Goal: Task Accomplishment & Management: Manage account settings

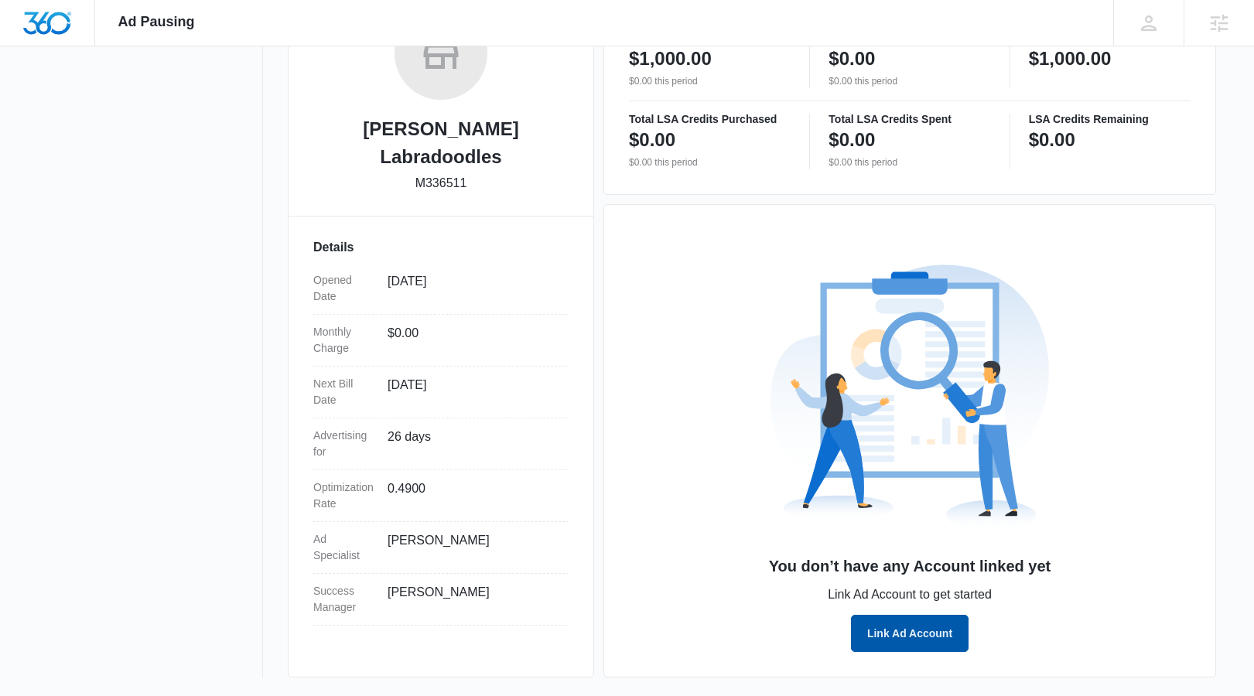
click at [887, 621] on button "Link Ad Account" at bounding box center [910, 633] width 118 height 37
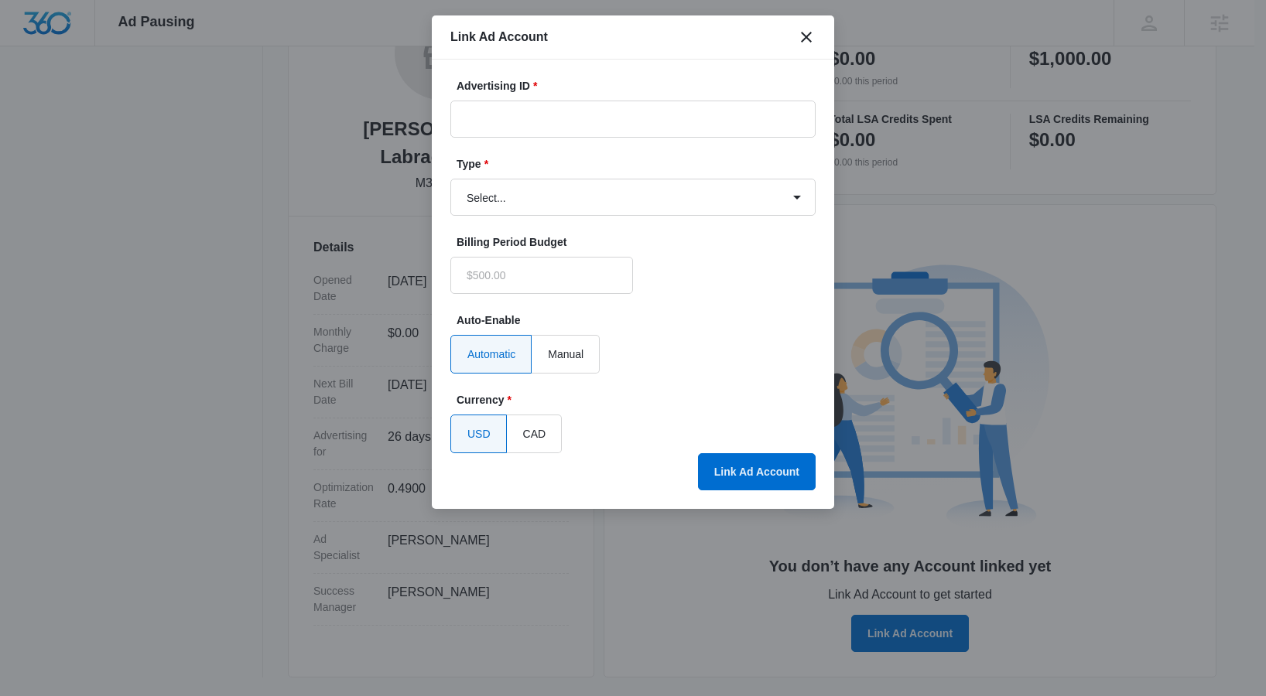
type input "$0.00"
click at [560, 210] on select "Select... Bing Ads Facebook Ads Google Ads" at bounding box center [632, 197] width 365 height 37
select select "google"
click at [450, 179] on select "Select... Bing Ads Facebook Ads Google Ads" at bounding box center [632, 197] width 365 height 37
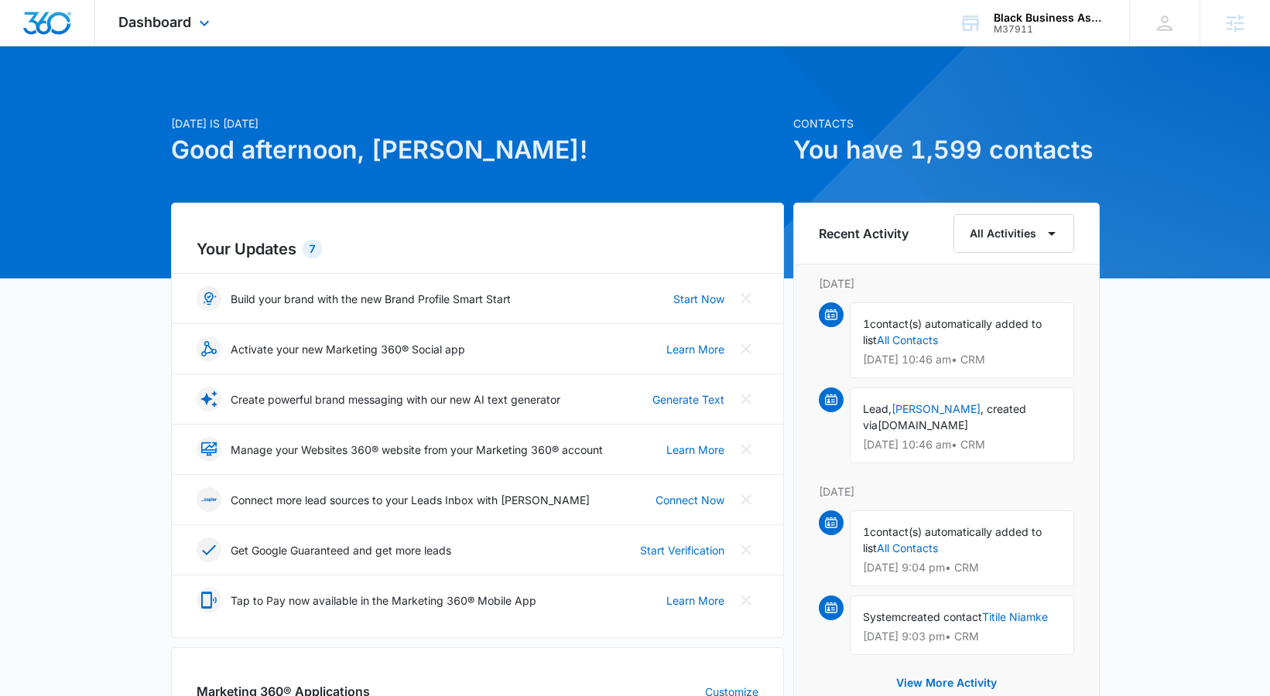
click at [154, 5] on div "Dashboard Apps Reputation Websites Forms CRM Email Social Shop Content Ads Inte…" at bounding box center [166, 23] width 142 height 46
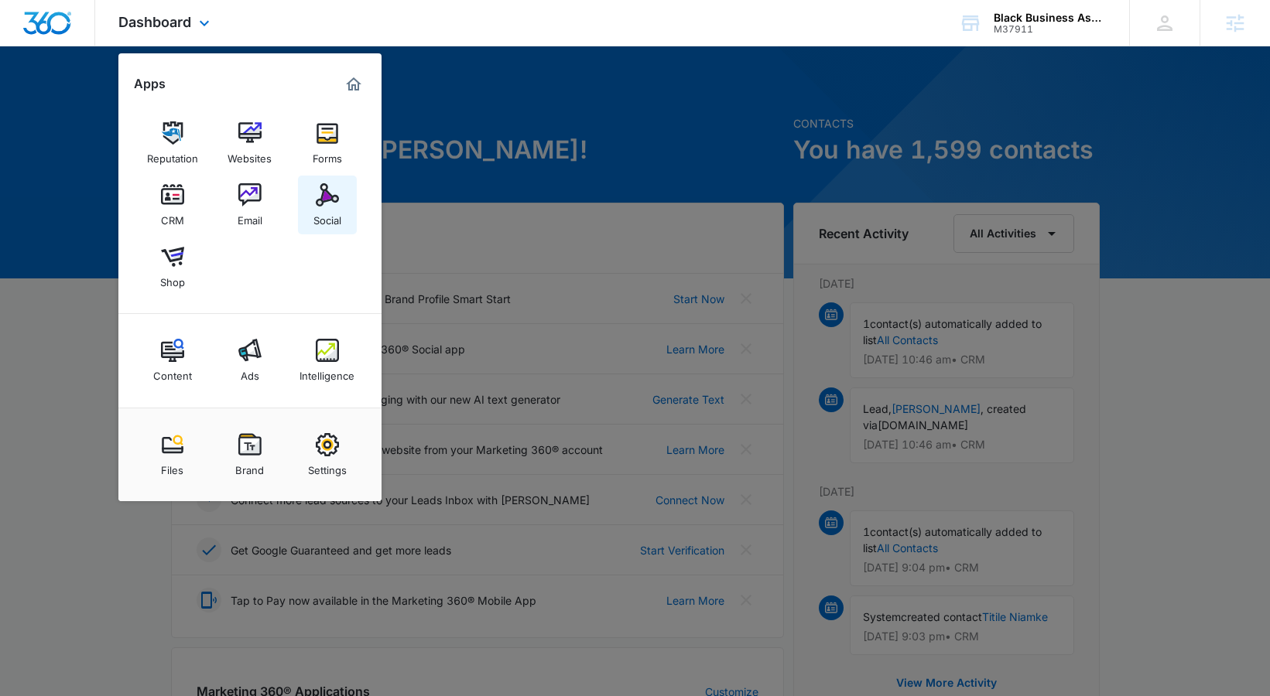
click at [346, 224] on link "Social" at bounding box center [327, 205] width 59 height 59
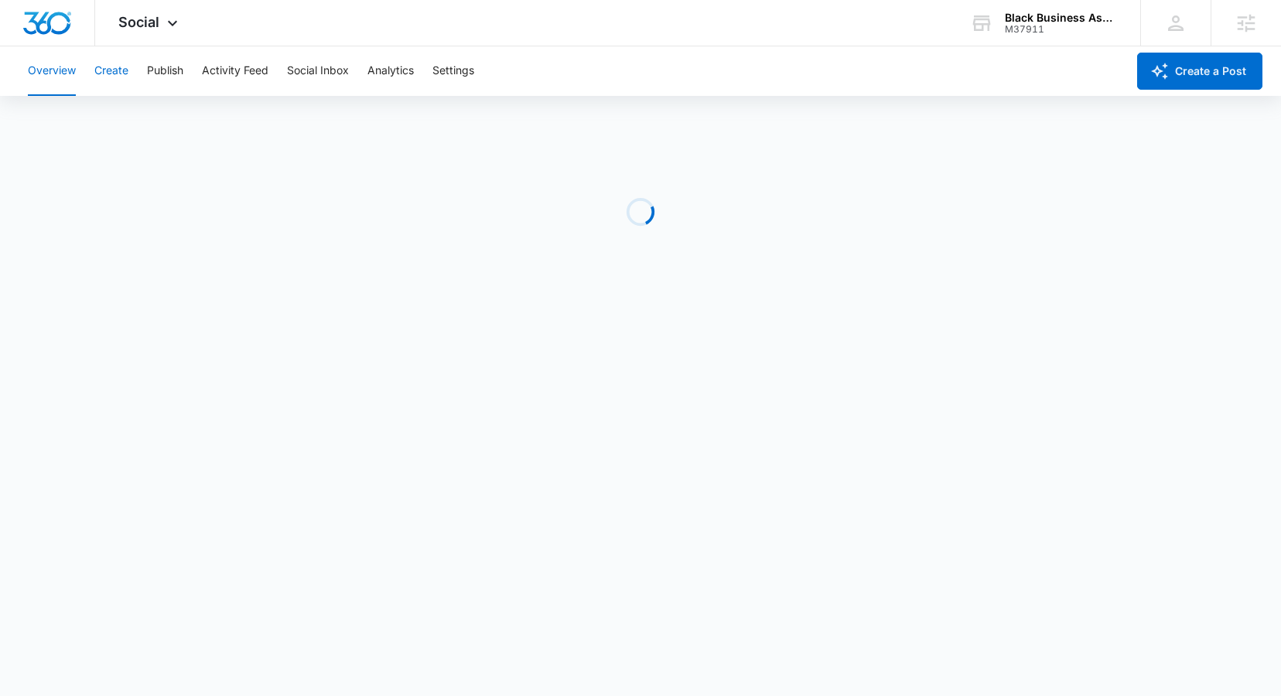
click at [106, 71] on button "Create" at bounding box center [111, 71] width 34 height 50
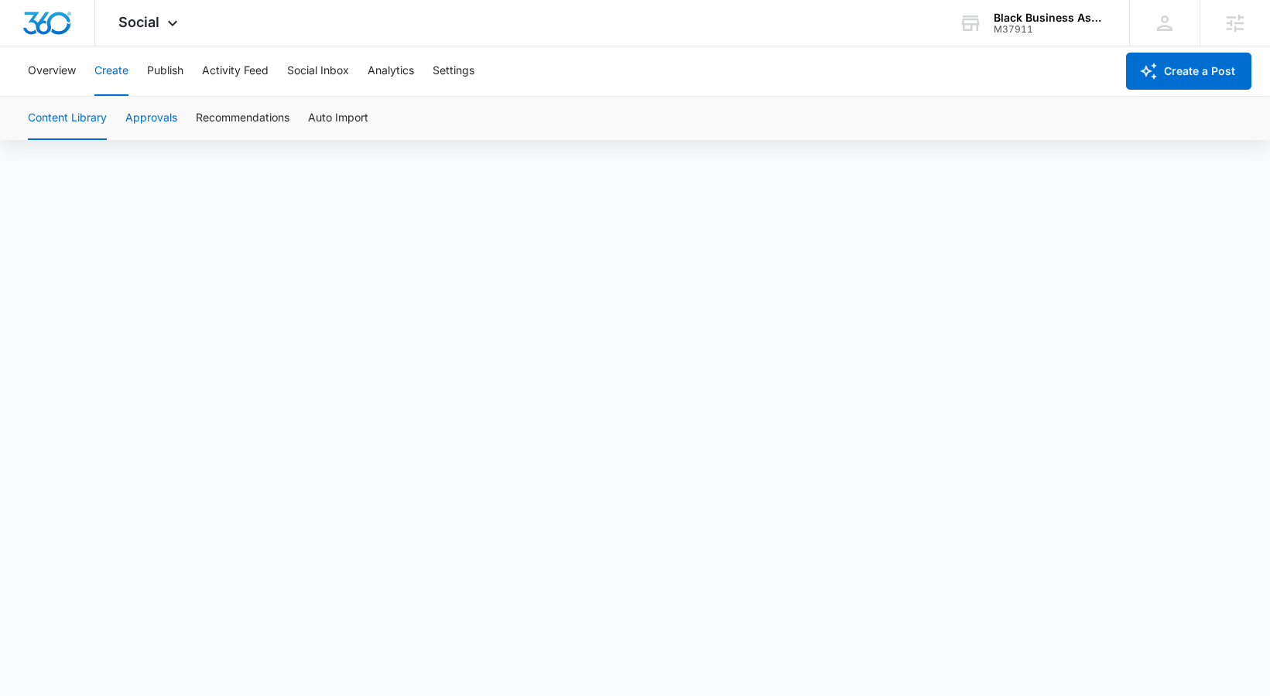
click at [150, 118] on button "Approvals" at bounding box center [151, 118] width 52 height 43
click at [105, 70] on button "Create" at bounding box center [111, 71] width 34 height 50
click at [149, 117] on button "Approvals" at bounding box center [151, 118] width 52 height 43
click at [91, 112] on button "Content Library" at bounding box center [67, 118] width 79 height 43
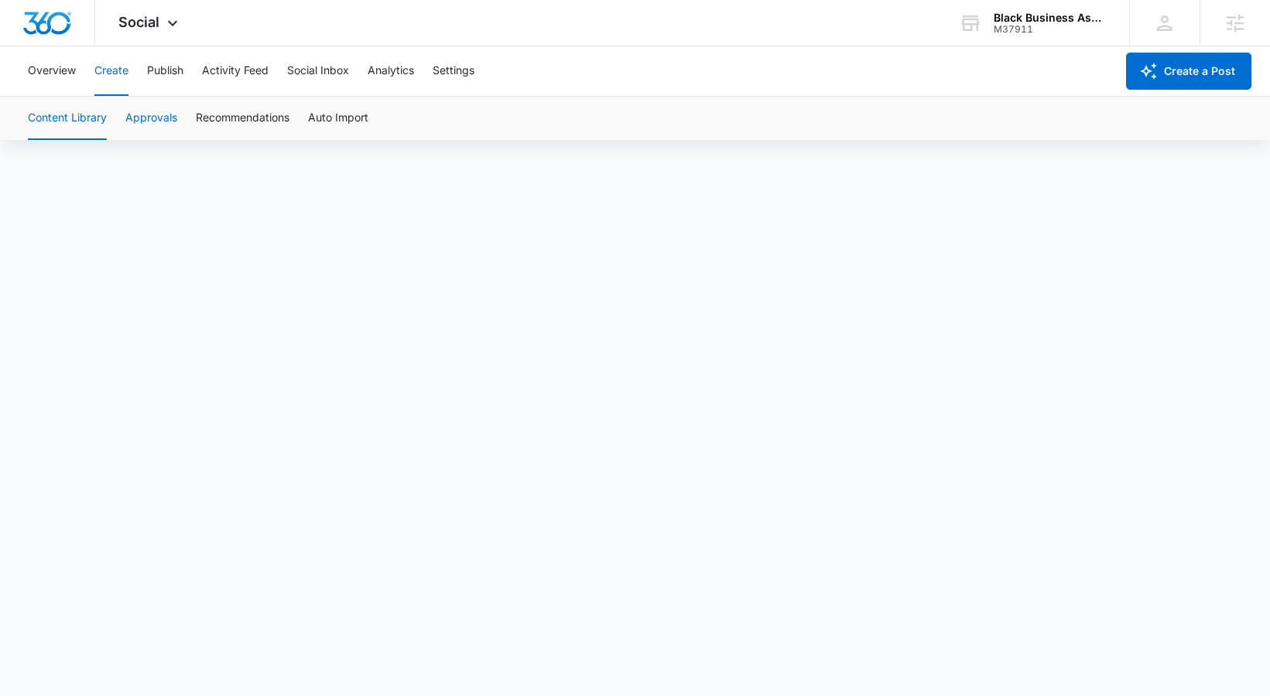
click at [156, 111] on button "Approvals" at bounding box center [151, 118] width 52 height 43
click at [83, 121] on button "Content Library" at bounding box center [67, 118] width 79 height 43
click at [165, 120] on button "Approvals" at bounding box center [151, 118] width 52 height 43
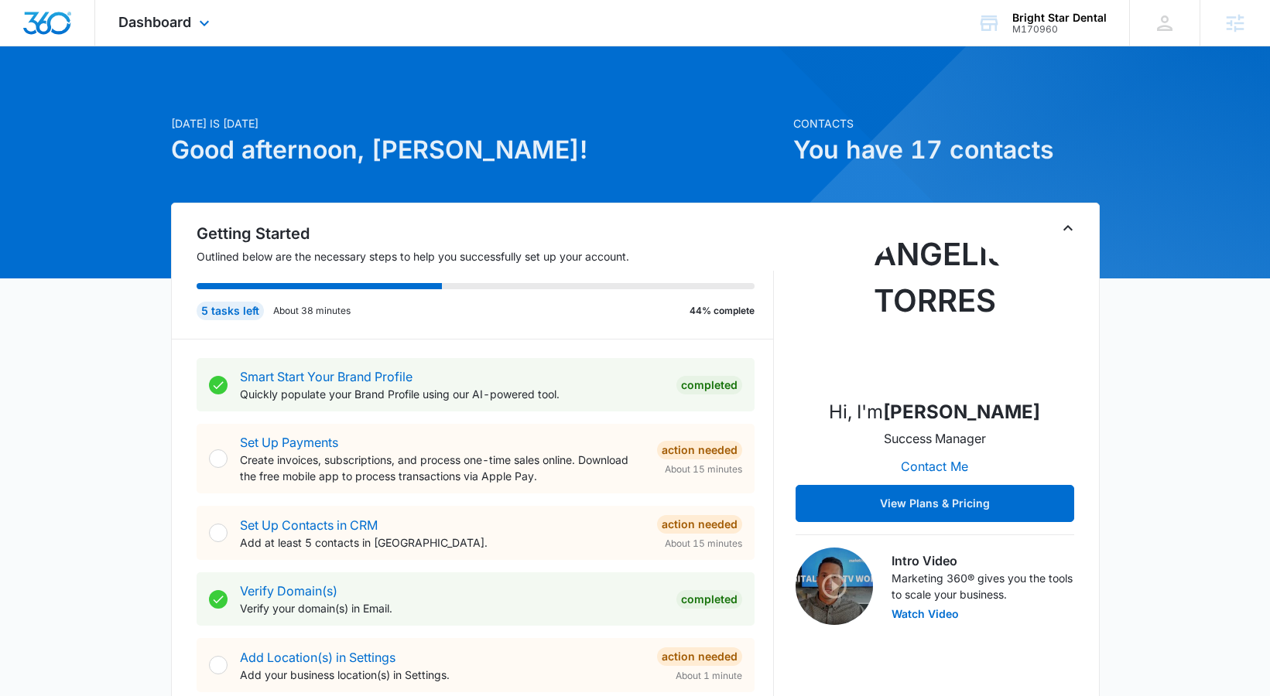
click at [214, 22] on div "Dashboard Apps Reputation Forms CRM Email Social Content Ads Intelligence Files…" at bounding box center [166, 23] width 142 height 46
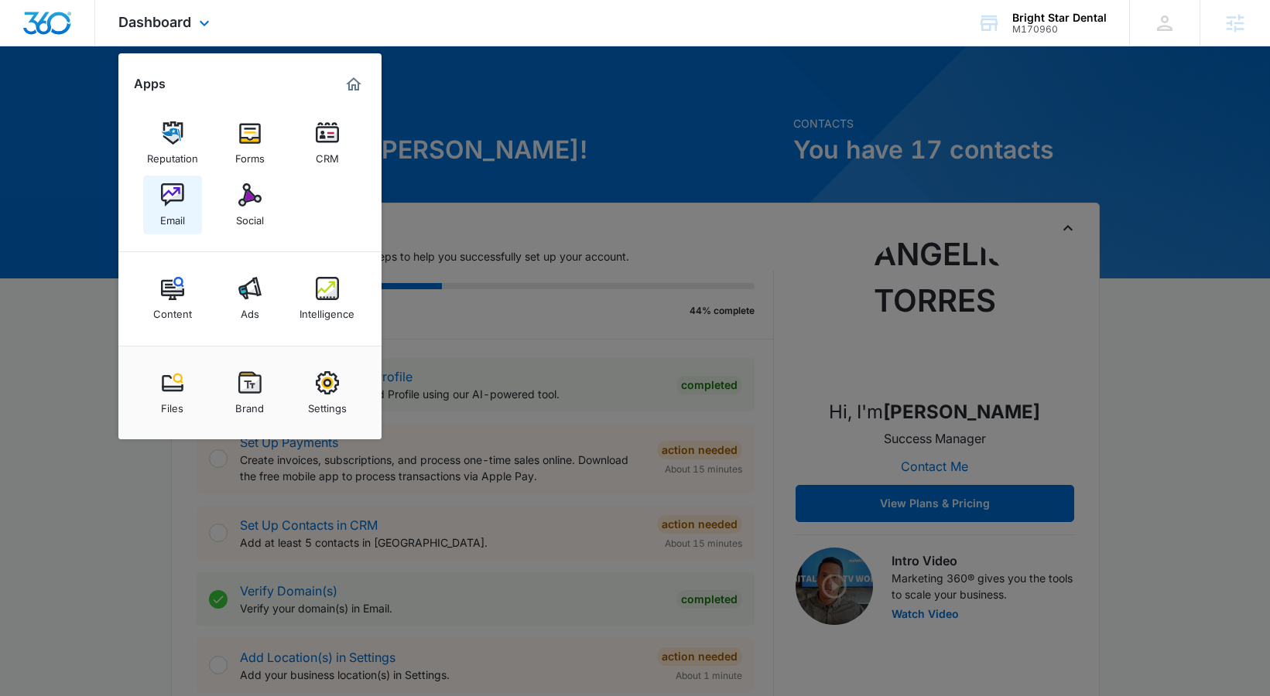
click at [173, 215] on div "Email" at bounding box center [172, 217] width 25 height 20
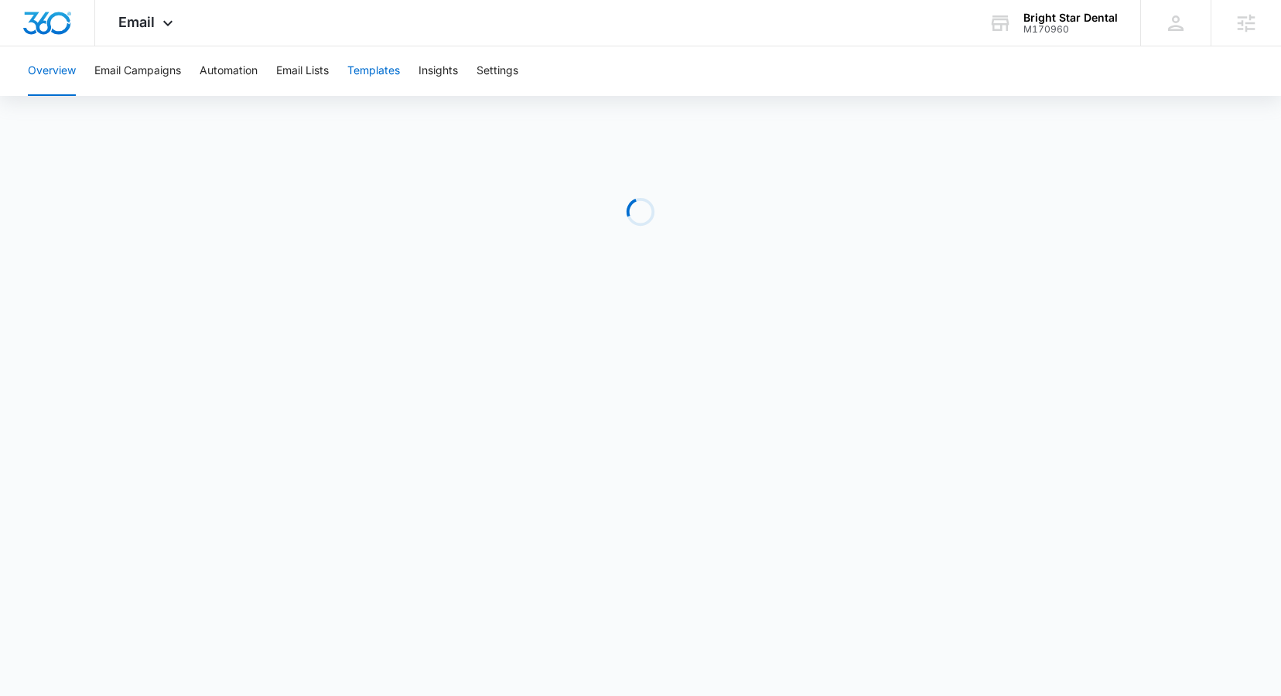
click at [372, 69] on button "Templates" at bounding box center [373, 71] width 53 height 50
click at [176, 39] on div "Email Apps Reputation Forms CRM Email Social Content Ads Intelligence Files Bra…" at bounding box center [147, 23] width 105 height 46
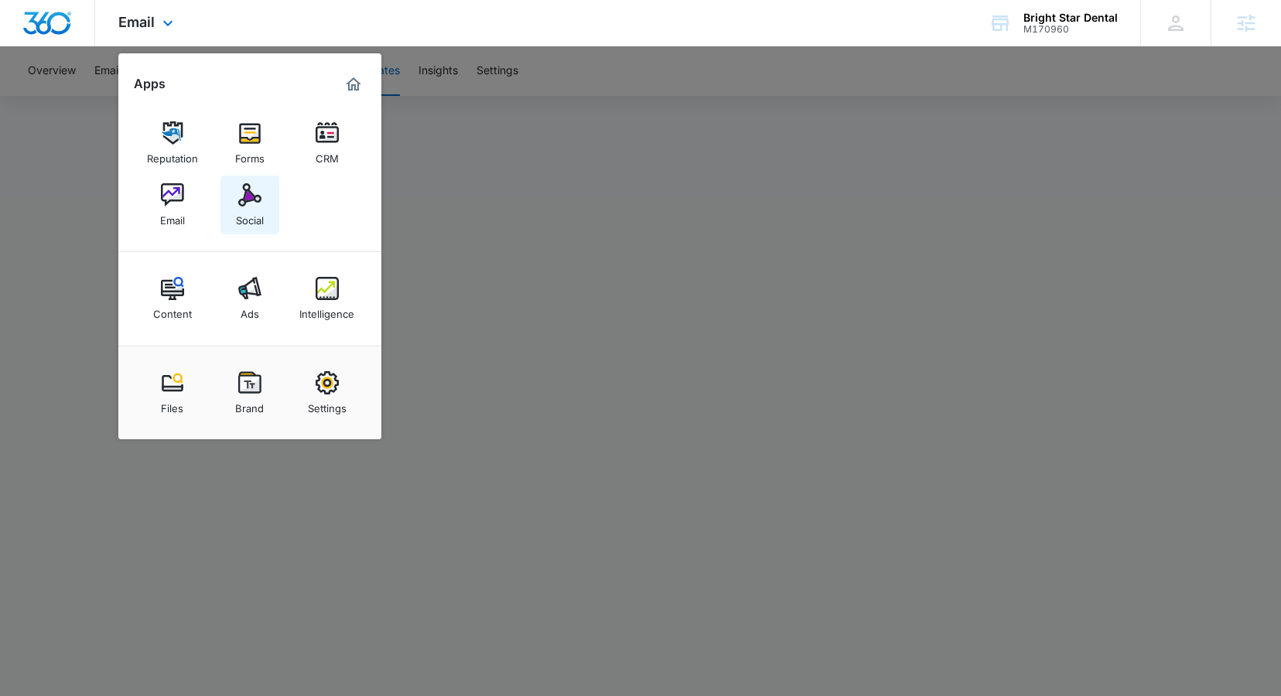
click at [242, 210] on div "Social" at bounding box center [250, 217] width 28 height 20
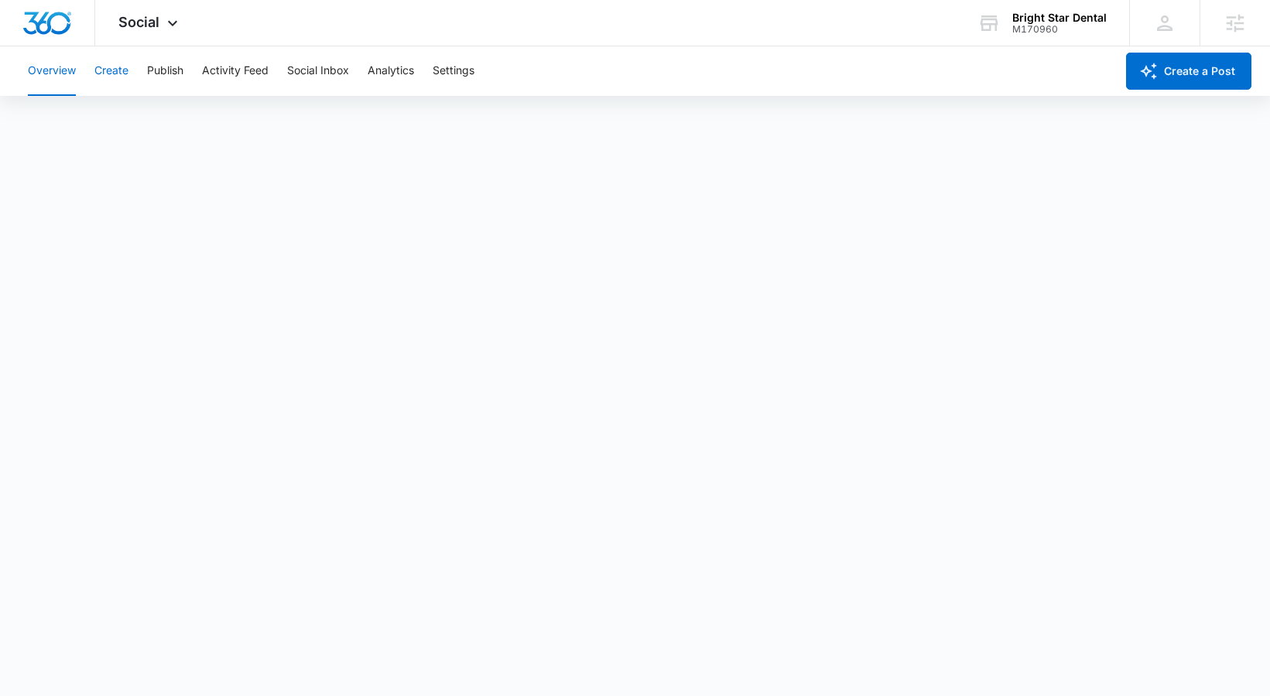
click at [103, 71] on button "Create" at bounding box center [111, 71] width 34 height 50
click at [148, 70] on button "Publish" at bounding box center [165, 71] width 36 height 50
click at [118, 73] on button "Create" at bounding box center [111, 71] width 34 height 50
click at [128, 29] on span "Social" at bounding box center [138, 22] width 41 height 16
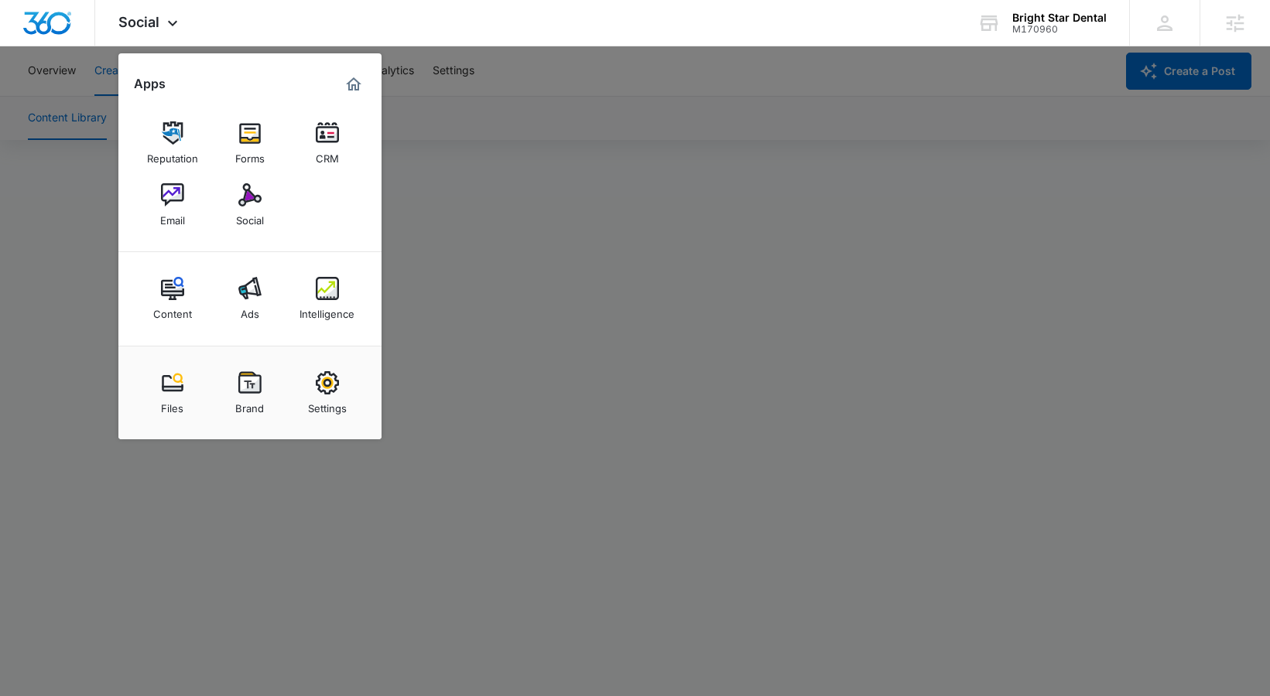
click at [521, 146] on div at bounding box center [635, 348] width 1270 height 696
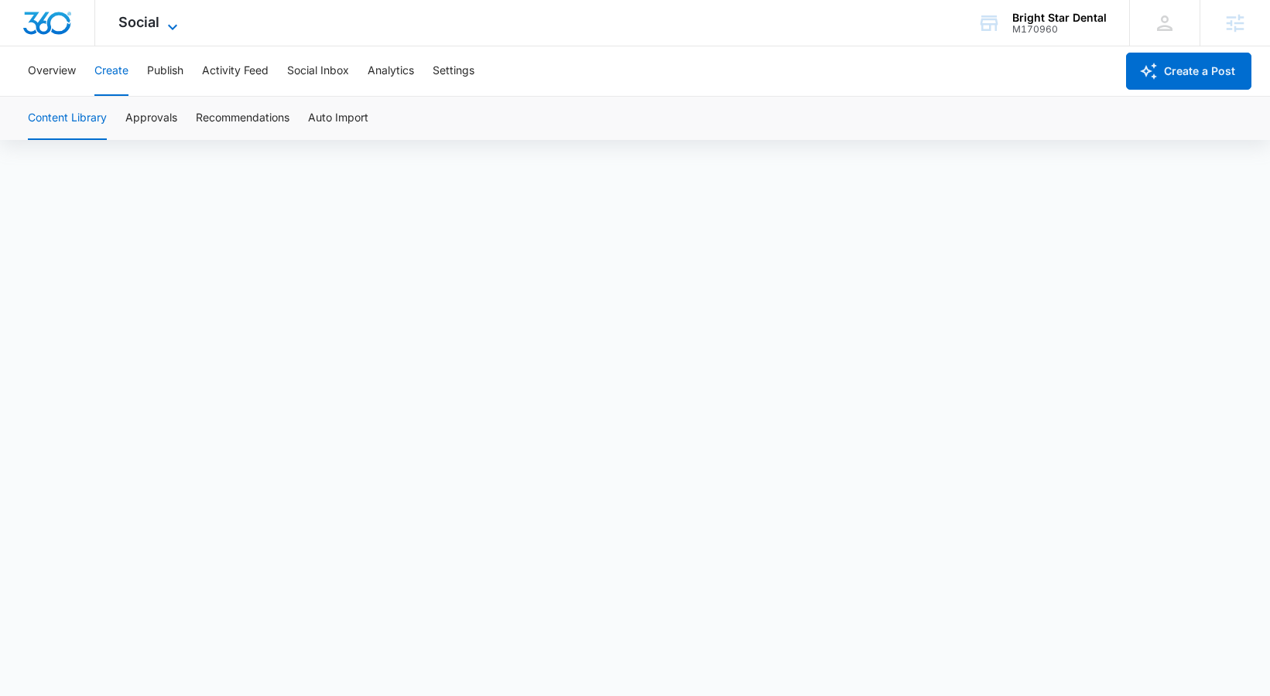
click at [168, 29] on icon at bounding box center [172, 27] width 19 height 19
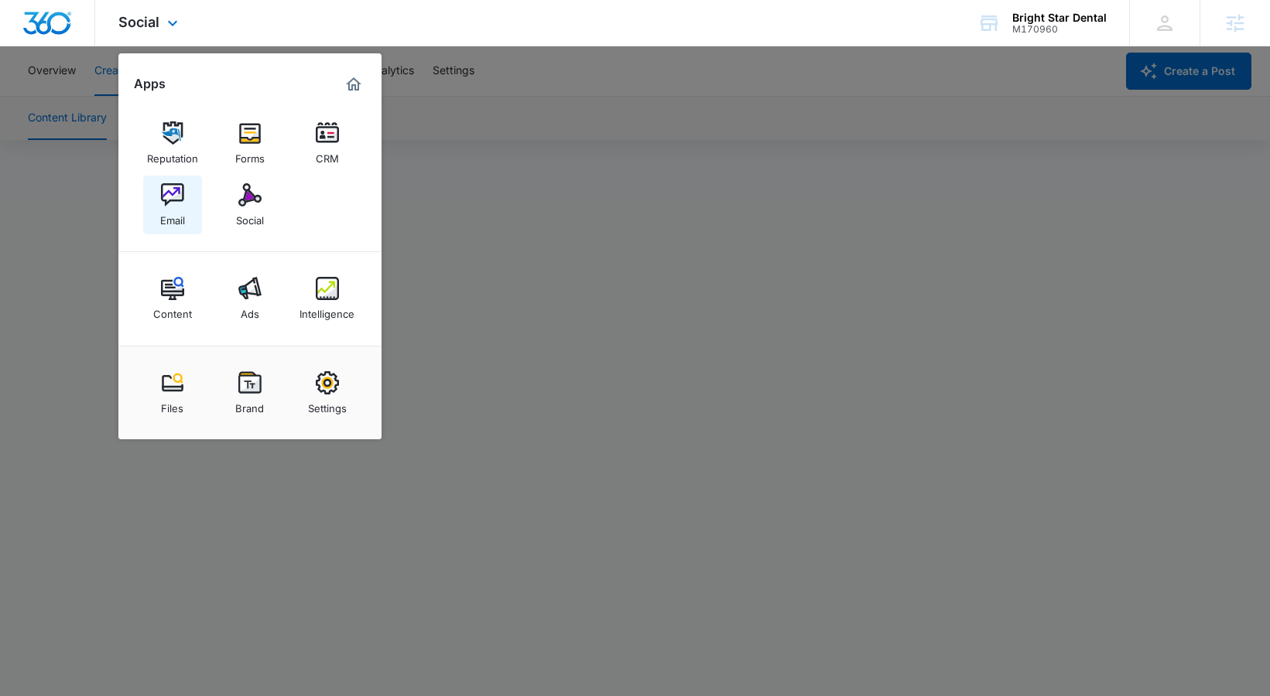
click at [190, 212] on link "Email" at bounding box center [172, 205] width 59 height 59
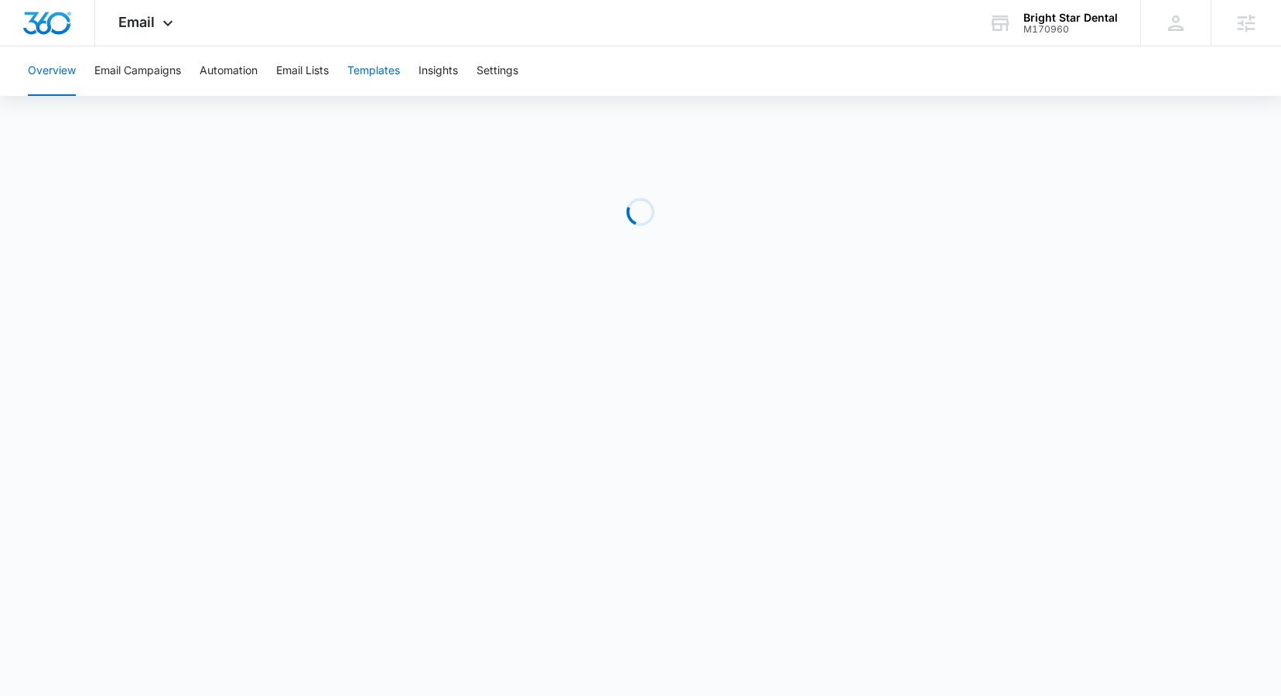
click at [400, 70] on button "Templates" at bounding box center [373, 71] width 53 height 50
click at [205, 69] on button "Automation" at bounding box center [229, 71] width 58 height 50
click at [151, 61] on button "Email Campaigns" at bounding box center [137, 71] width 87 height 50
click at [153, 22] on span "Email" at bounding box center [136, 22] width 36 height 16
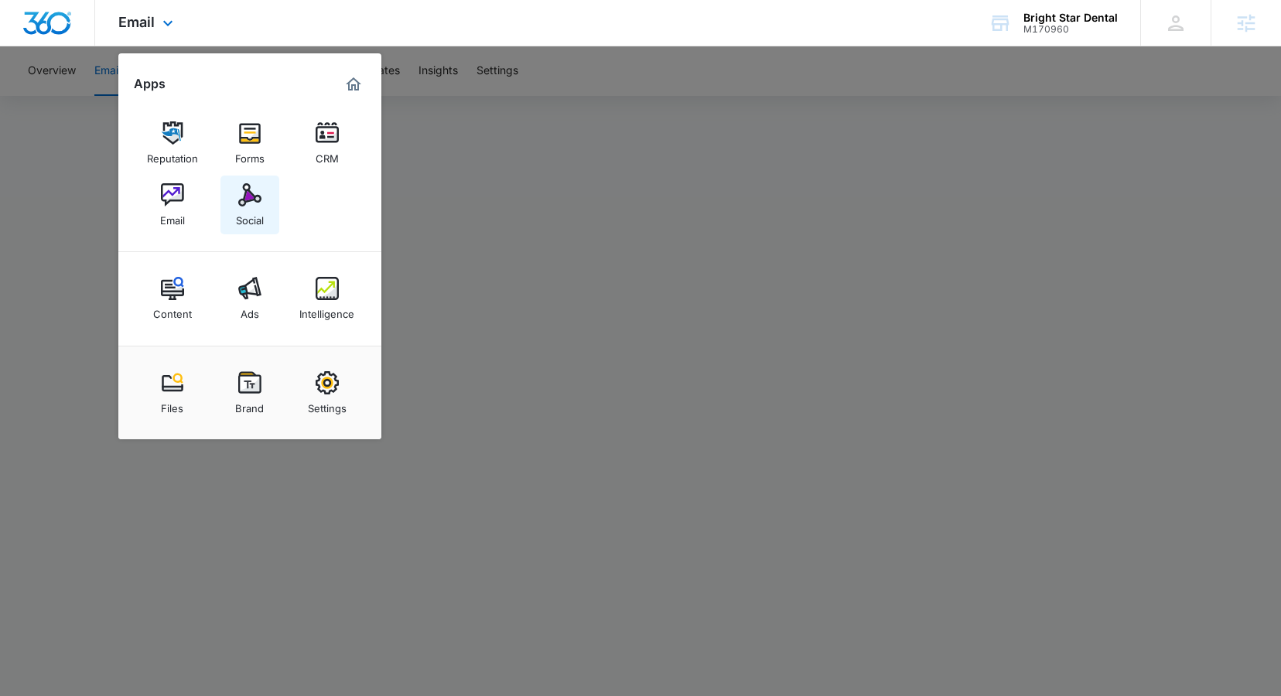
click at [265, 183] on link "Social" at bounding box center [250, 205] width 59 height 59
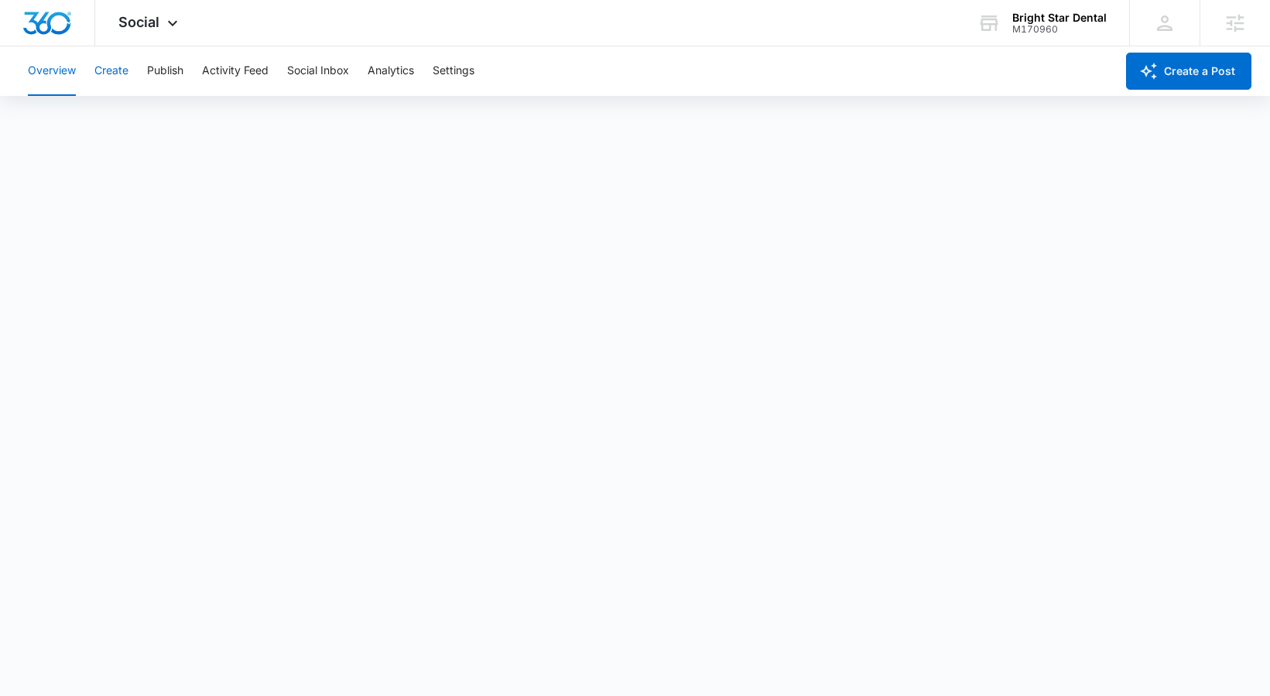
click at [118, 82] on button "Create" at bounding box center [111, 71] width 34 height 50
click at [166, 28] on icon at bounding box center [172, 27] width 19 height 19
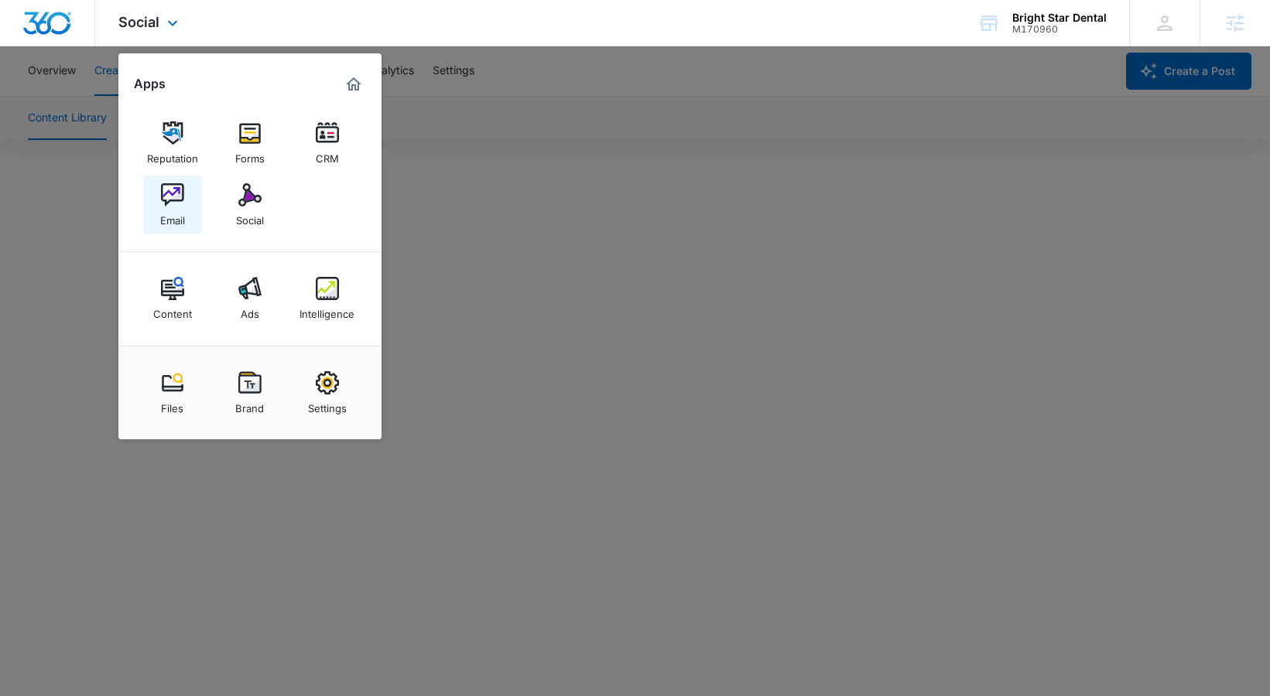
click at [186, 188] on link "Email" at bounding box center [172, 205] width 59 height 59
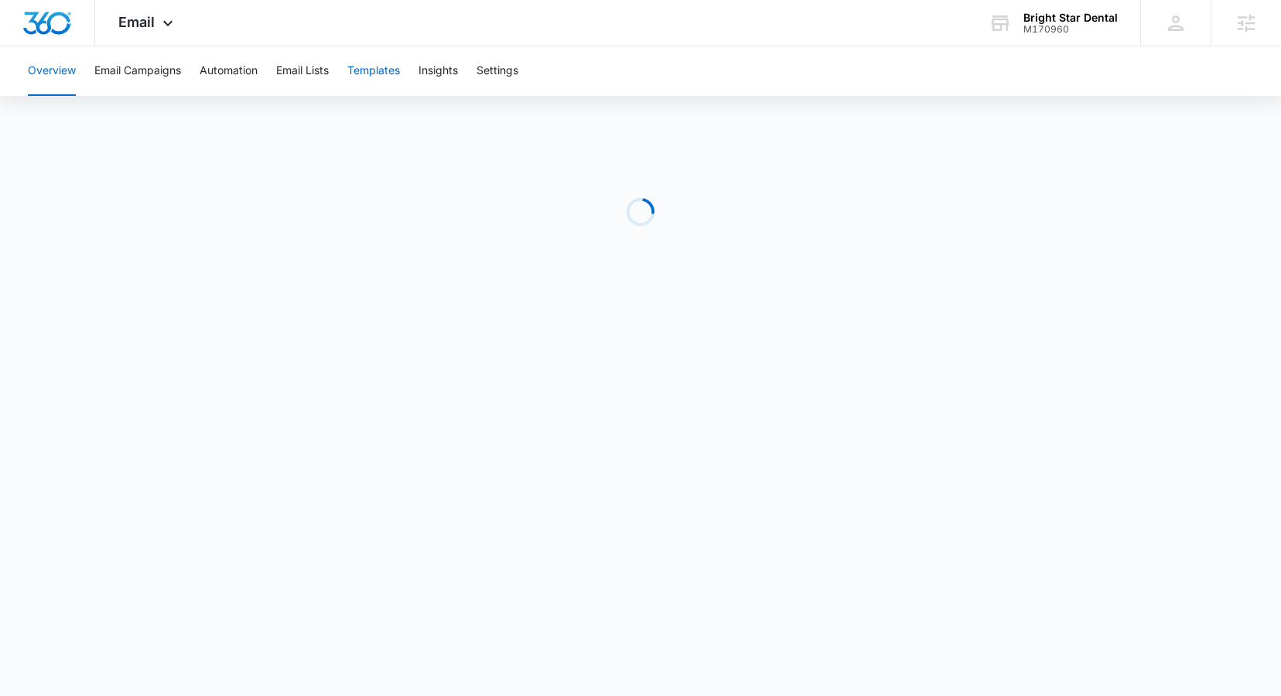
click at [387, 67] on button "Templates" at bounding box center [373, 71] width 53 height 50
click at [157, 70] on button "Email Campaigns" at bounding box center [137, 71] width 87 height 50
click at [159, 34] on div "Email Apps Reputation Forms CRM Email Social Content Ads Intelligence Files Bra…" at bounding box center [147, 23] width 105 height 46
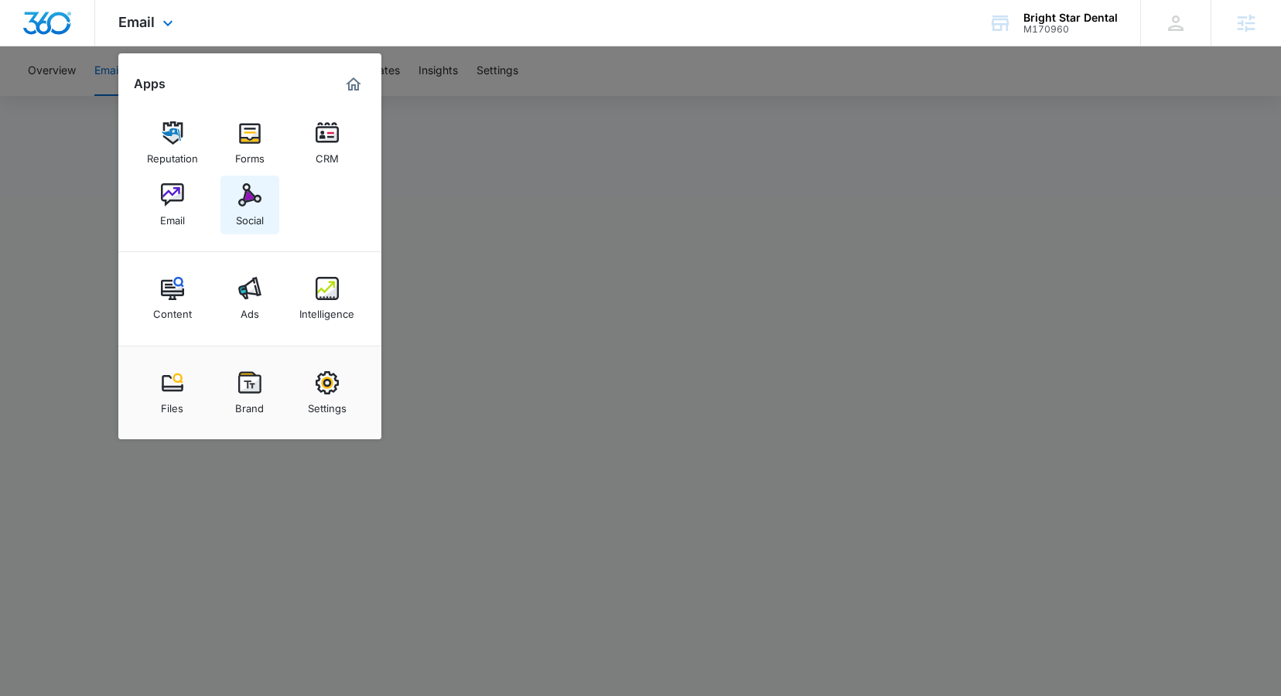
click at [254, 183] on link "Social" at bounding box center [250, 205] width 59 height 59
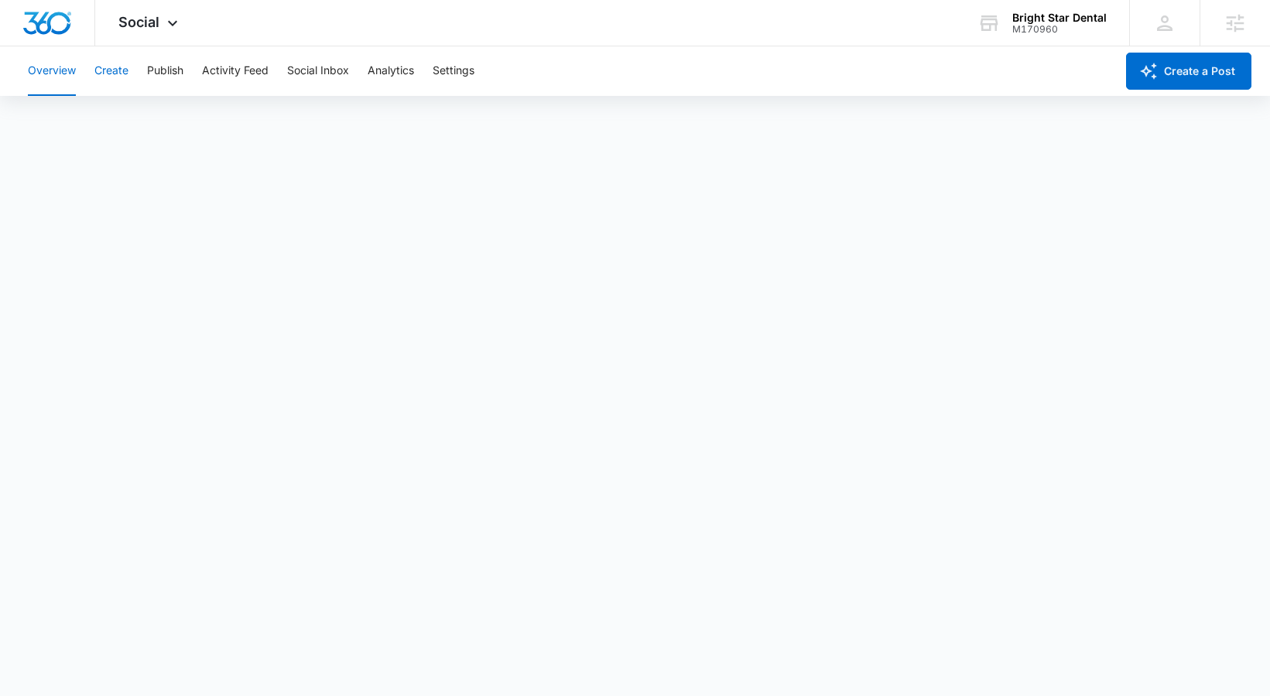
click at [105, 63] on button "Create" at bounding box center [111, 71] width 34 height 50
click at [160, 115] on button "Approvals" at bounding box center [151, 118] width 52 height 43
click at [135, 23] on span "Social" at bounding box center [138, 22] width 41 height 16
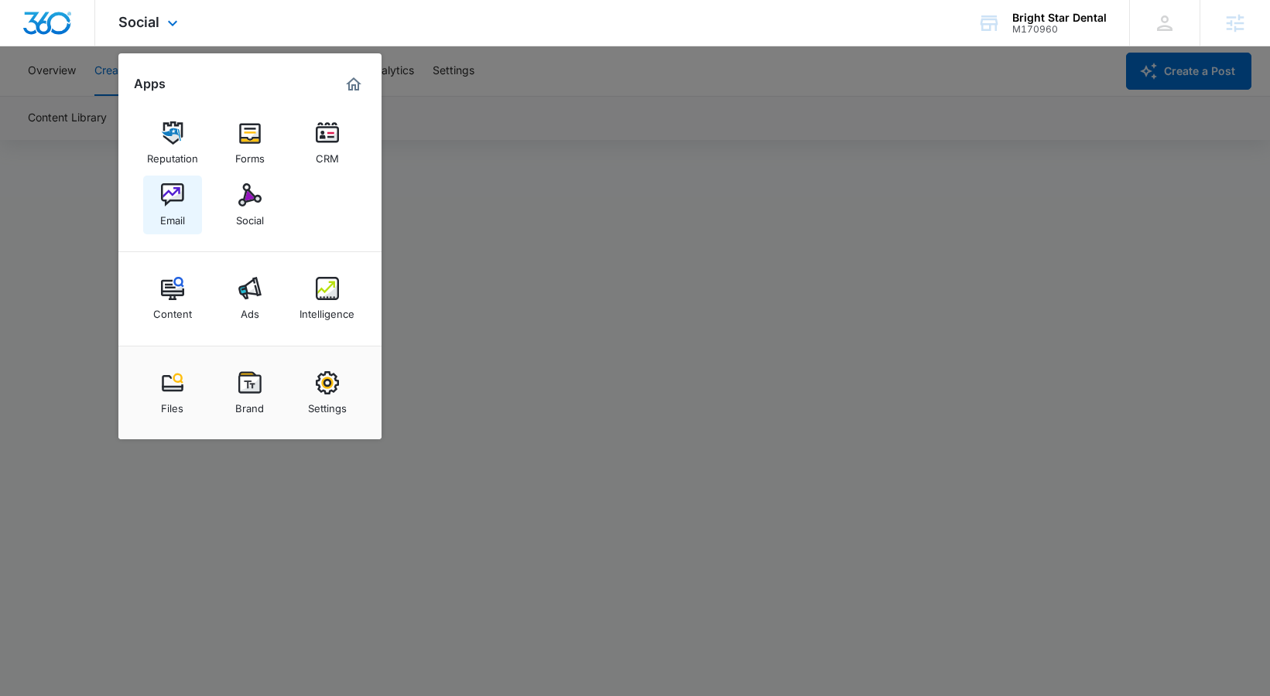
click at [184, 207] on div "Email" at bounding box center [172, 217] width 25 height 20
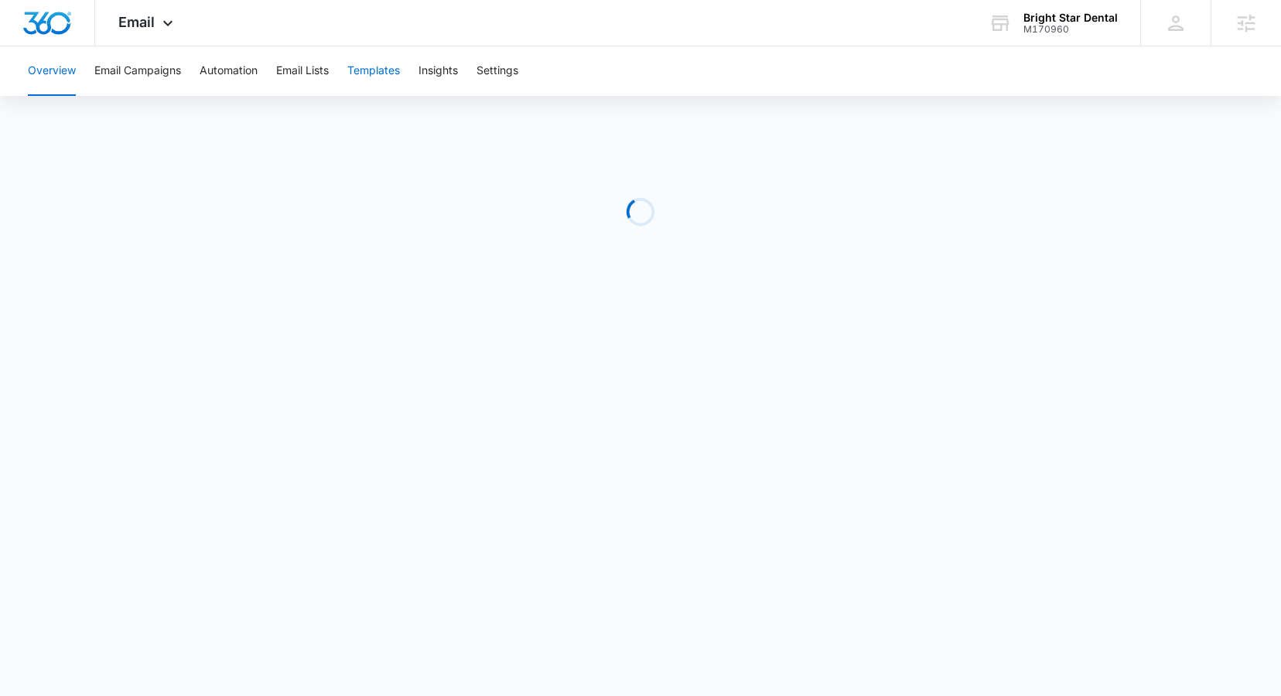
click at [385, 69] on button "Templates" at bounding box center [373, 71] width 53 height 50
click at [114, 70] on button "Email Campaigns" at bounding box center [137, 71] width 87 height 50
click at [142, 33] on div "Email Apps Reputation Forms CRM Email Social Content Ads Intelligence Files Bra…" at bounding box center [147, 23] width 105 height 46
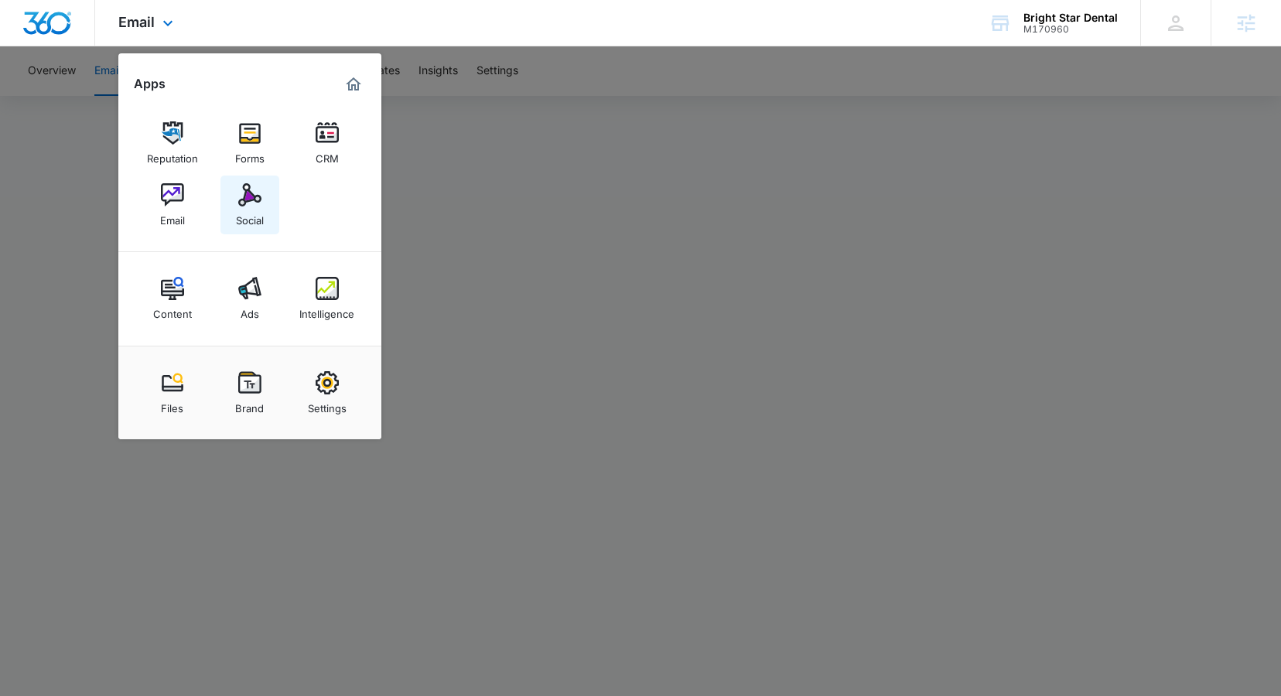
click at [251, 197] on img at bounding box center [249, 194] width 23 height 23
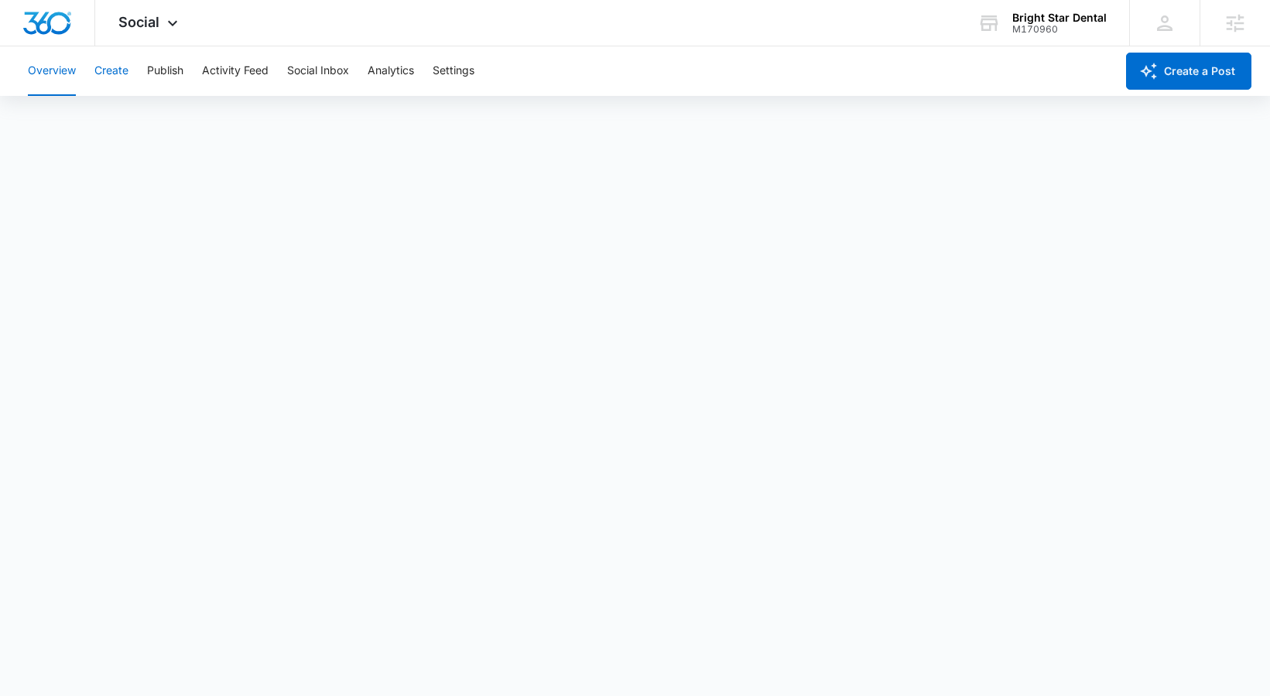
click at [101, 68] on button "Create" at bounding box center [111, 71] width 34 height 50
click at [147, 19] on span "Social" at bounding box center [138, 22] width 41 height 16
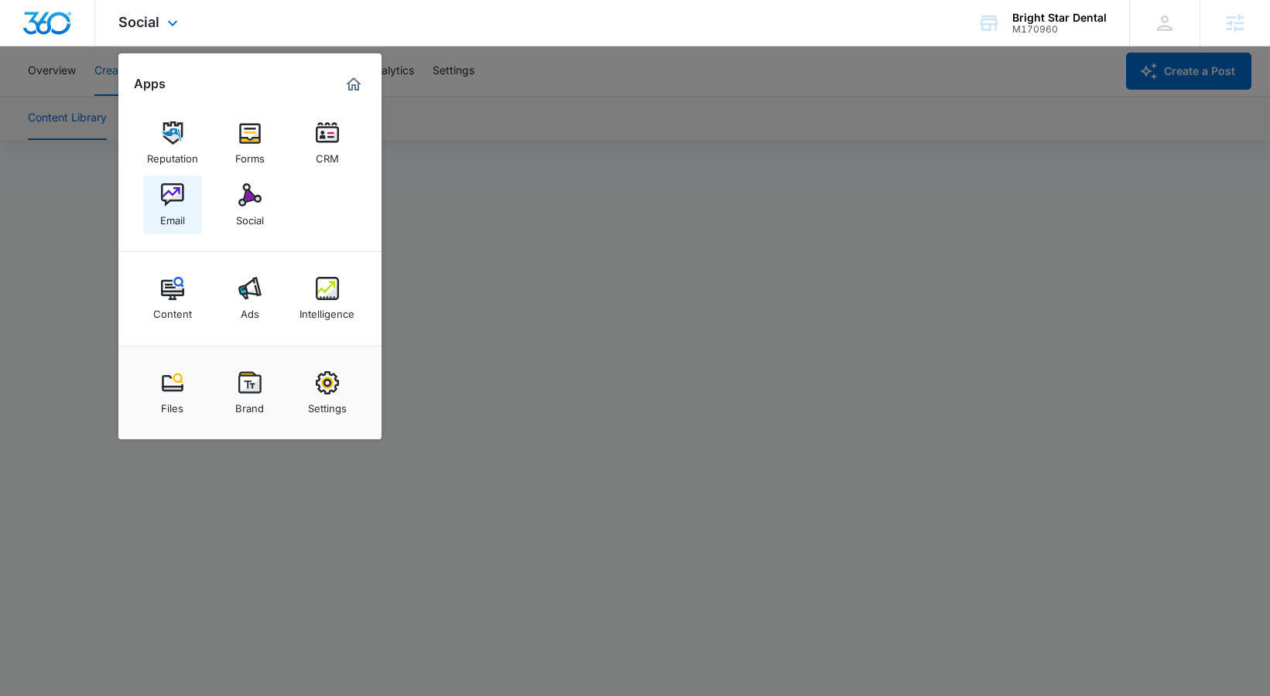
click at [168, 213] on div "Email" at bounding box center [172, 217] width 25 height 20
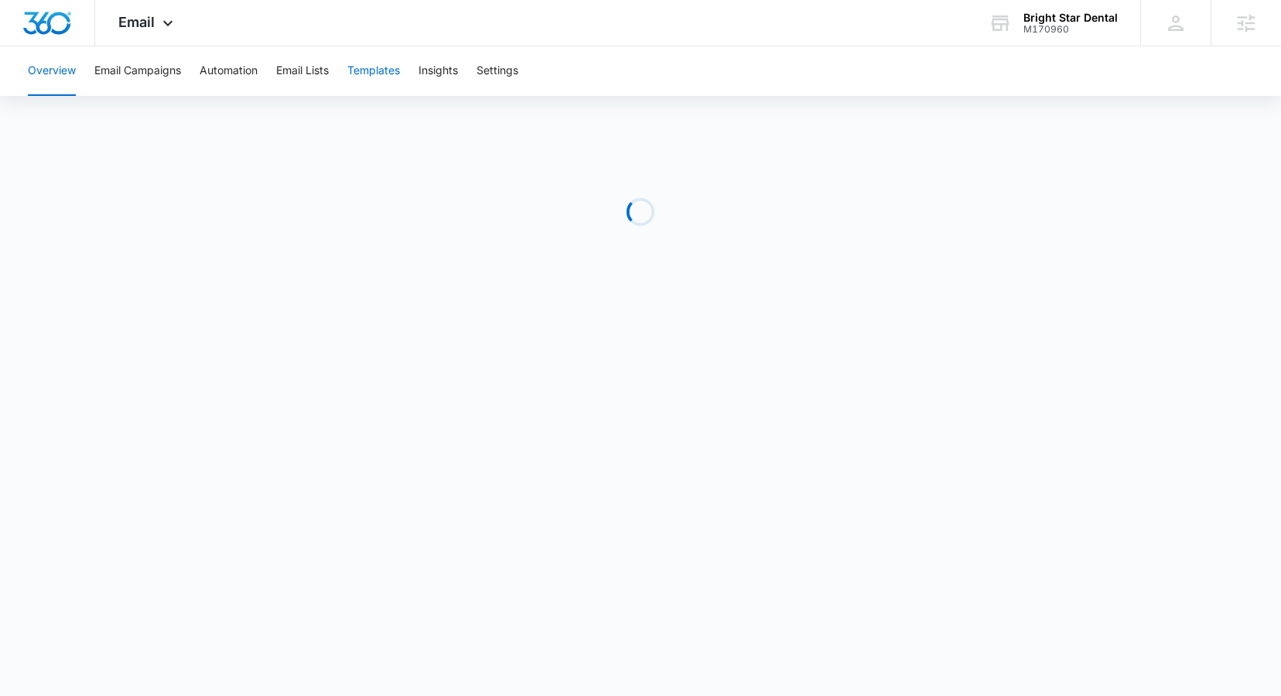
click at [356, 80] on button "Templates" at bounding box center [373, 71] width 53 height 50
click at [156, 77] on button "Email Campaigns" at bounding box center [137, 71] width 87 height 50
click at [139, 38] on div "Email Apps Reputation Forms CRM Email Social Content Ads Intelligence Files Bra…" at bounding box center [147, 23] width 105 height 46
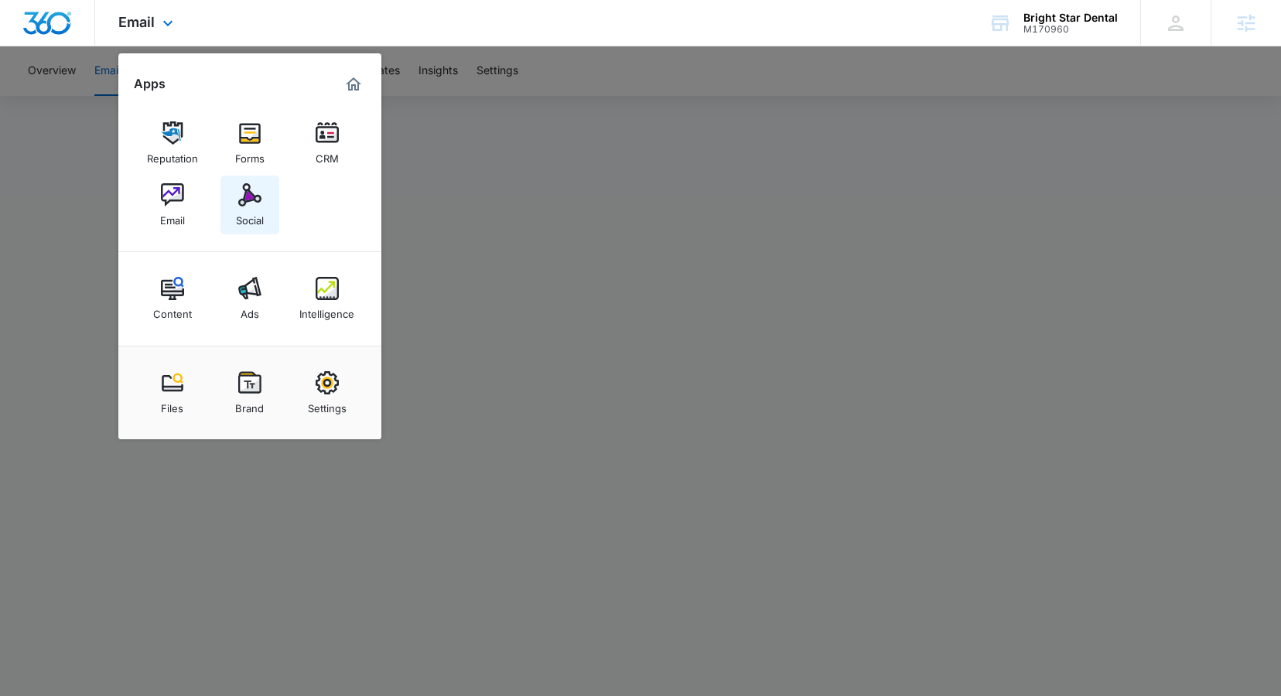
click at [268, 213] on link "Social" at bounding box center [250, 205] width 59 height 59
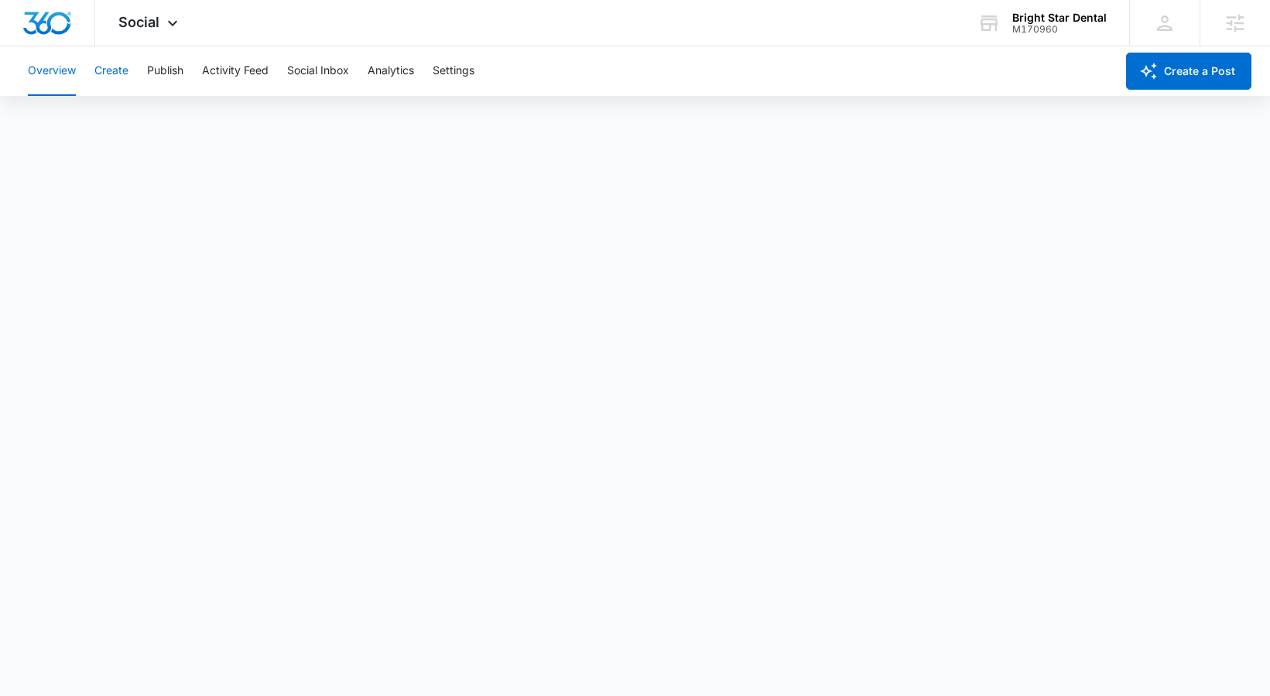
click at [126, 76] on button "Create" at bounding box center [111, 71] width 34 height 50
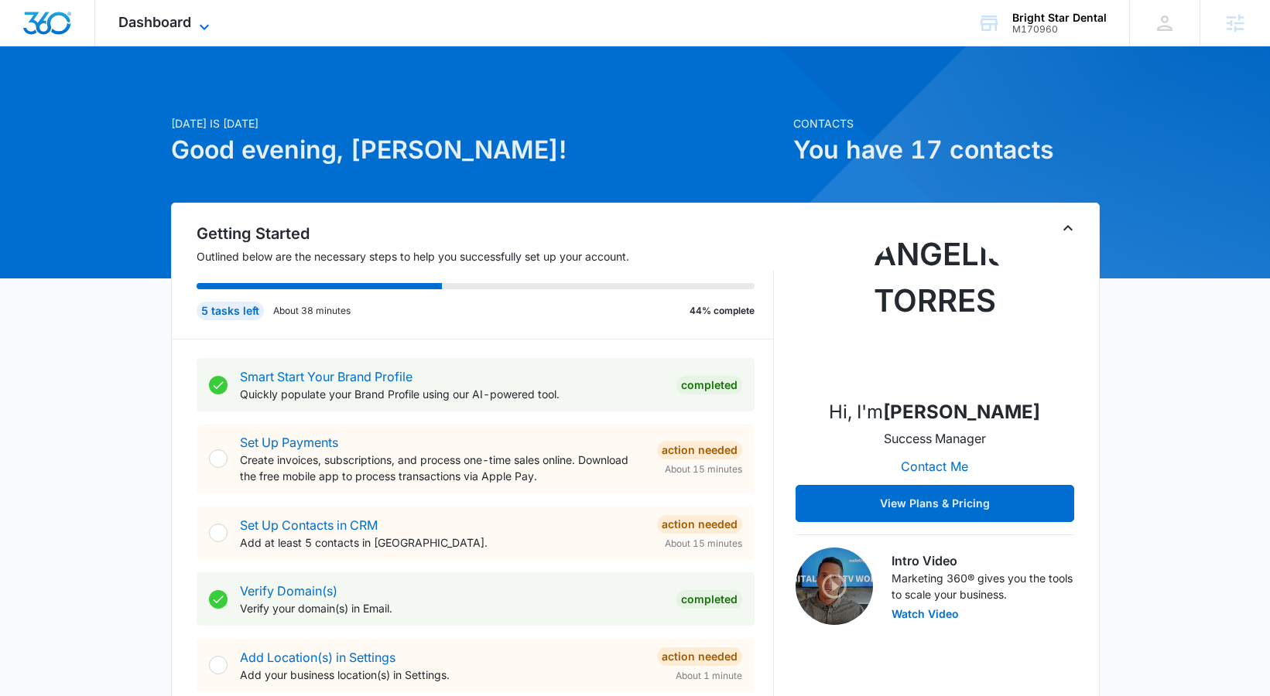
click at [210, 21] on icon at bounding box center [204, 27] width 19 height 19
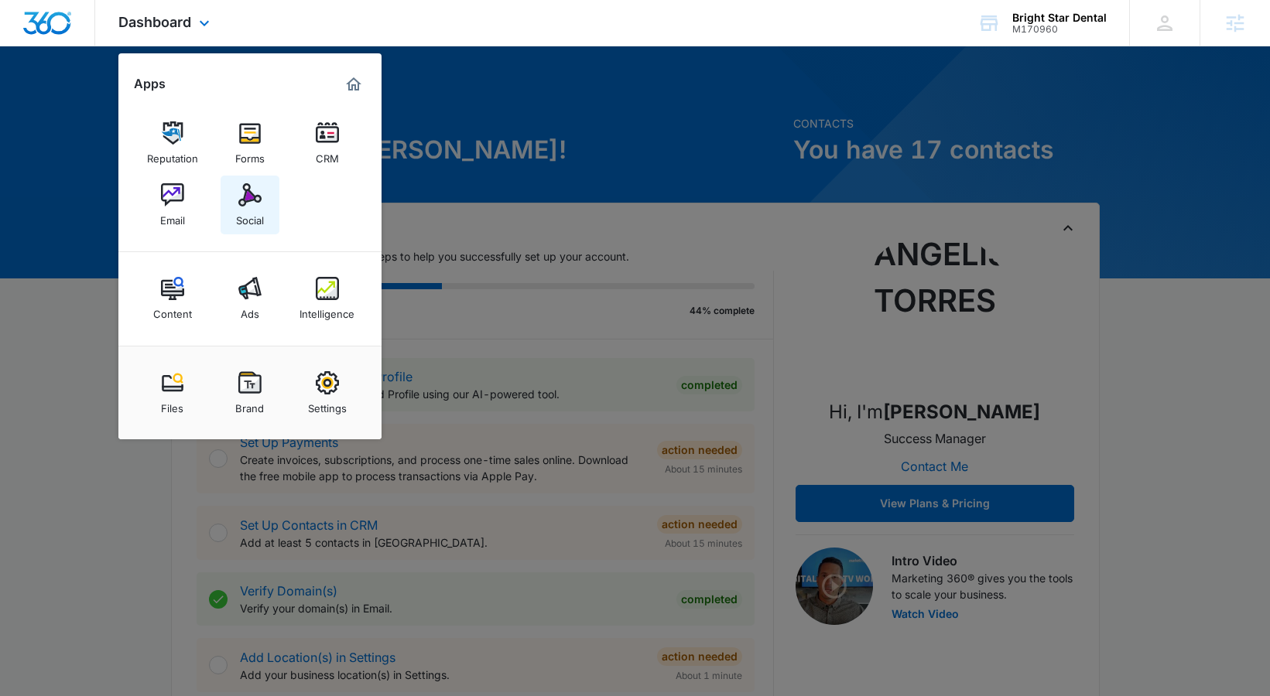
click at [260, 222] on div "Social" at bounding box center [250, 217] width 28 height 20
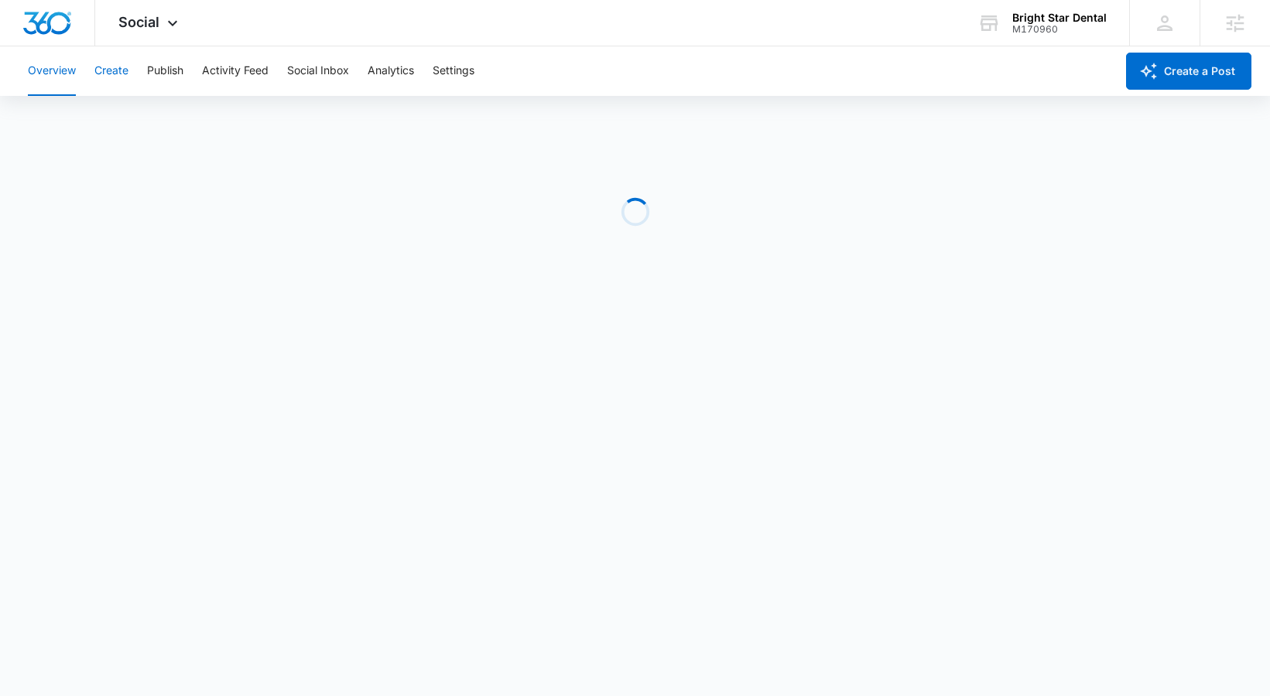
click at [126, 74] on button "Create" at bounding box center [111, 71] width 34 height 50
click at [152, 122] on button "Approvals" at bounding box center [151, 118] width 52 height 43
